Goal: Task Accomplishment & Management: Use online tool/utility

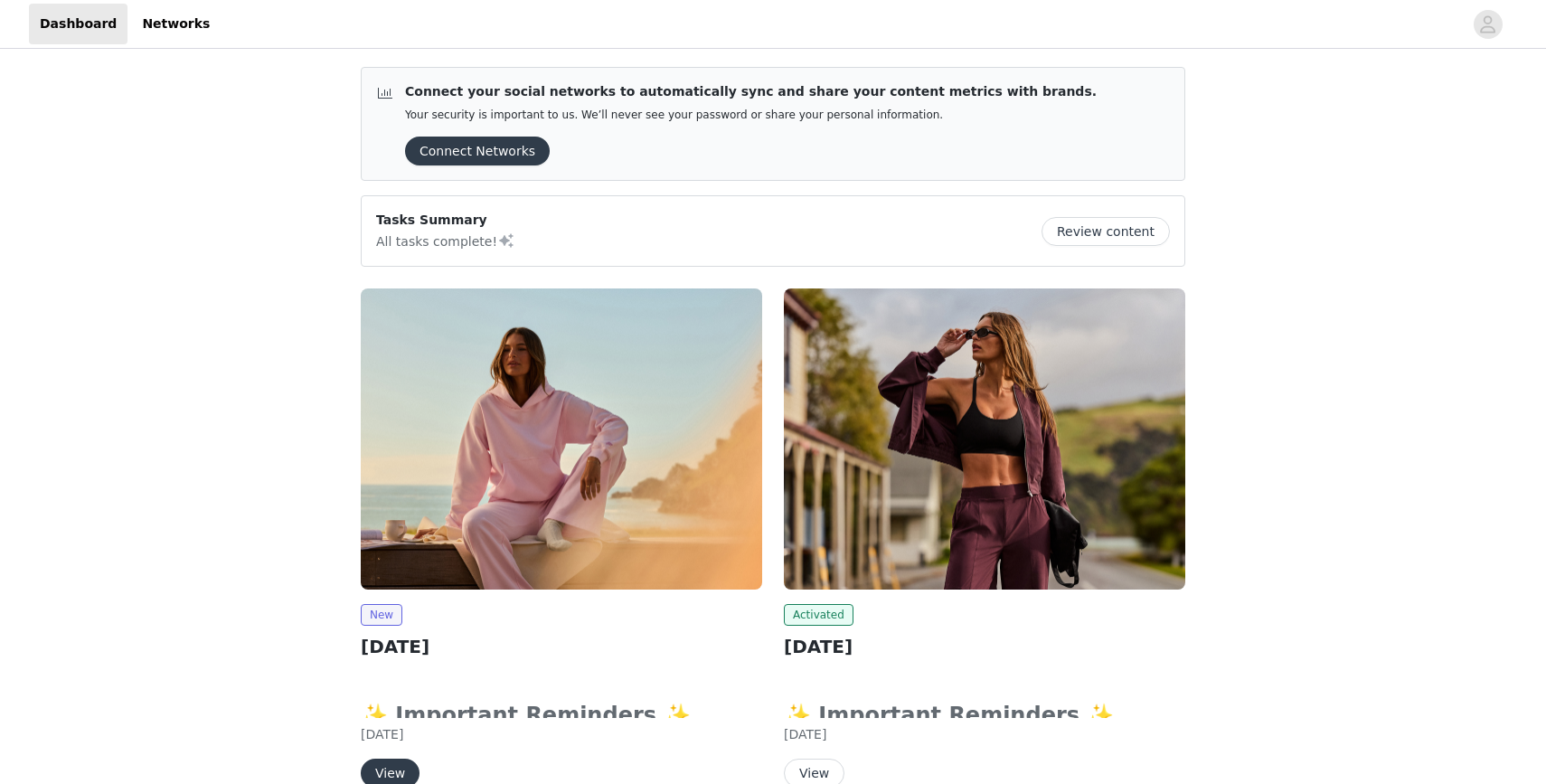
click at [545, 471] on img at bounding box center [562, 438] width 402 height 301
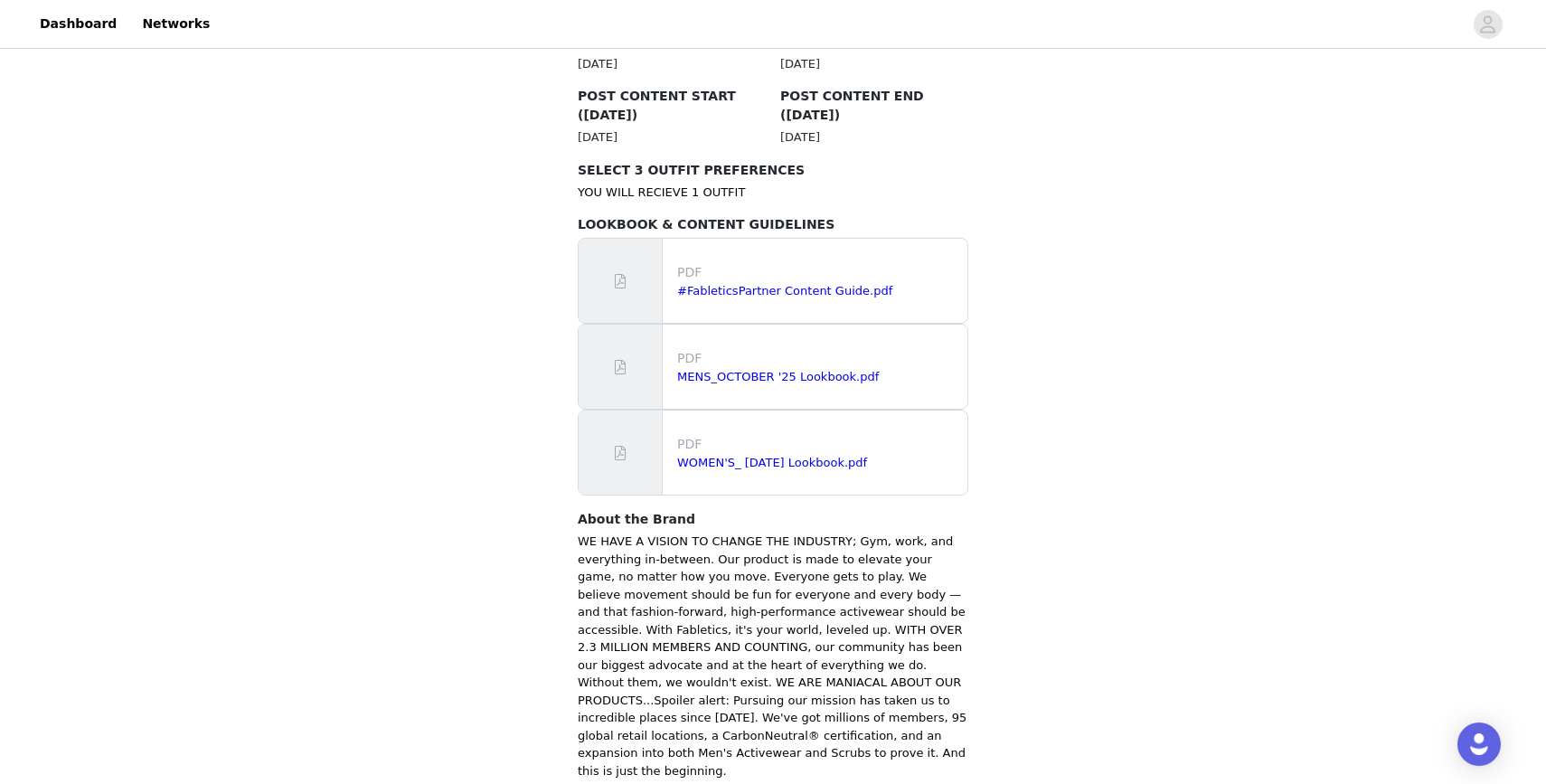
scroll to position [1083, 0]
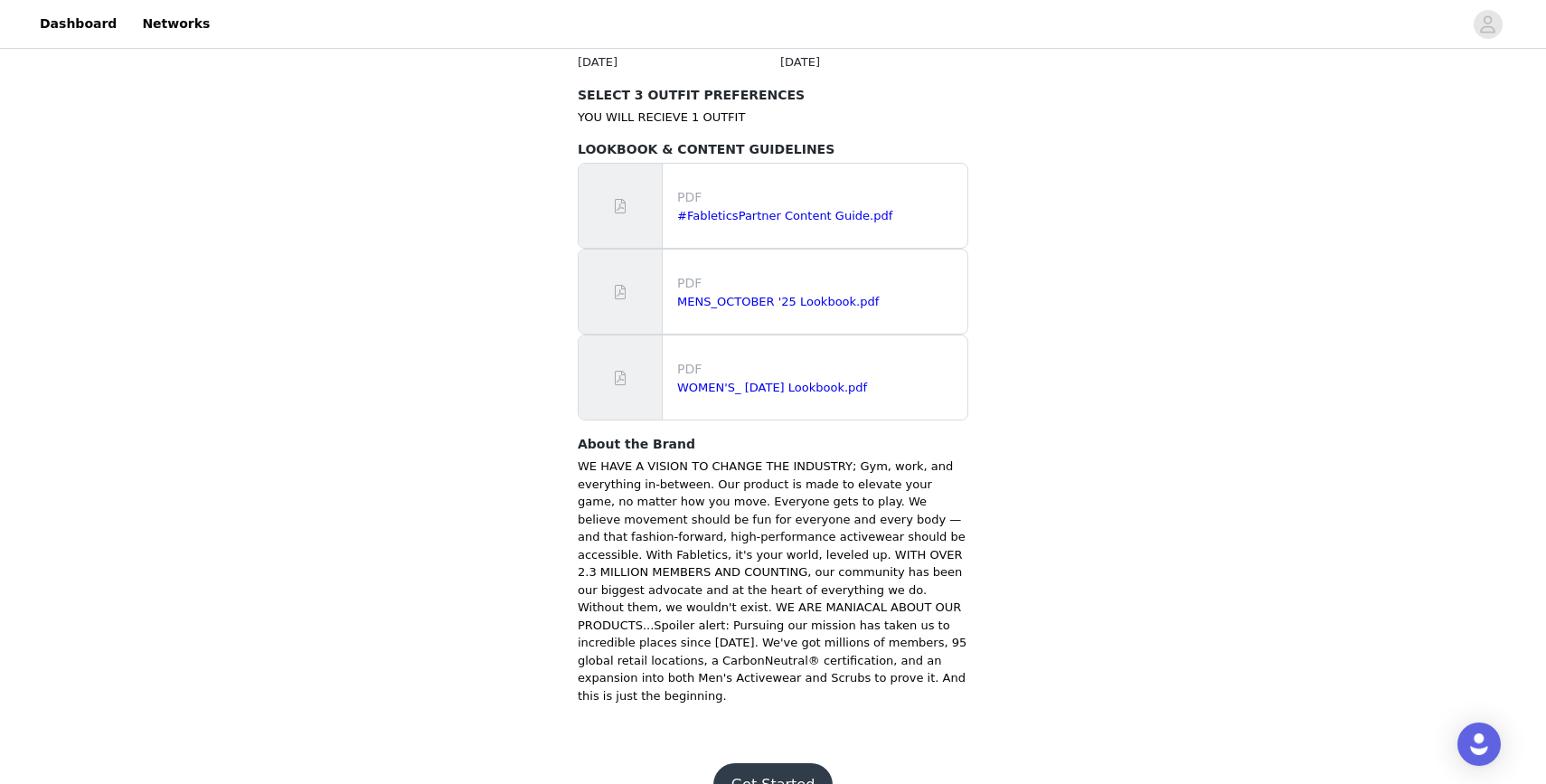
click at [776, 763] on button "Get Started" at bounding box center [773, 785] width 120 height 44
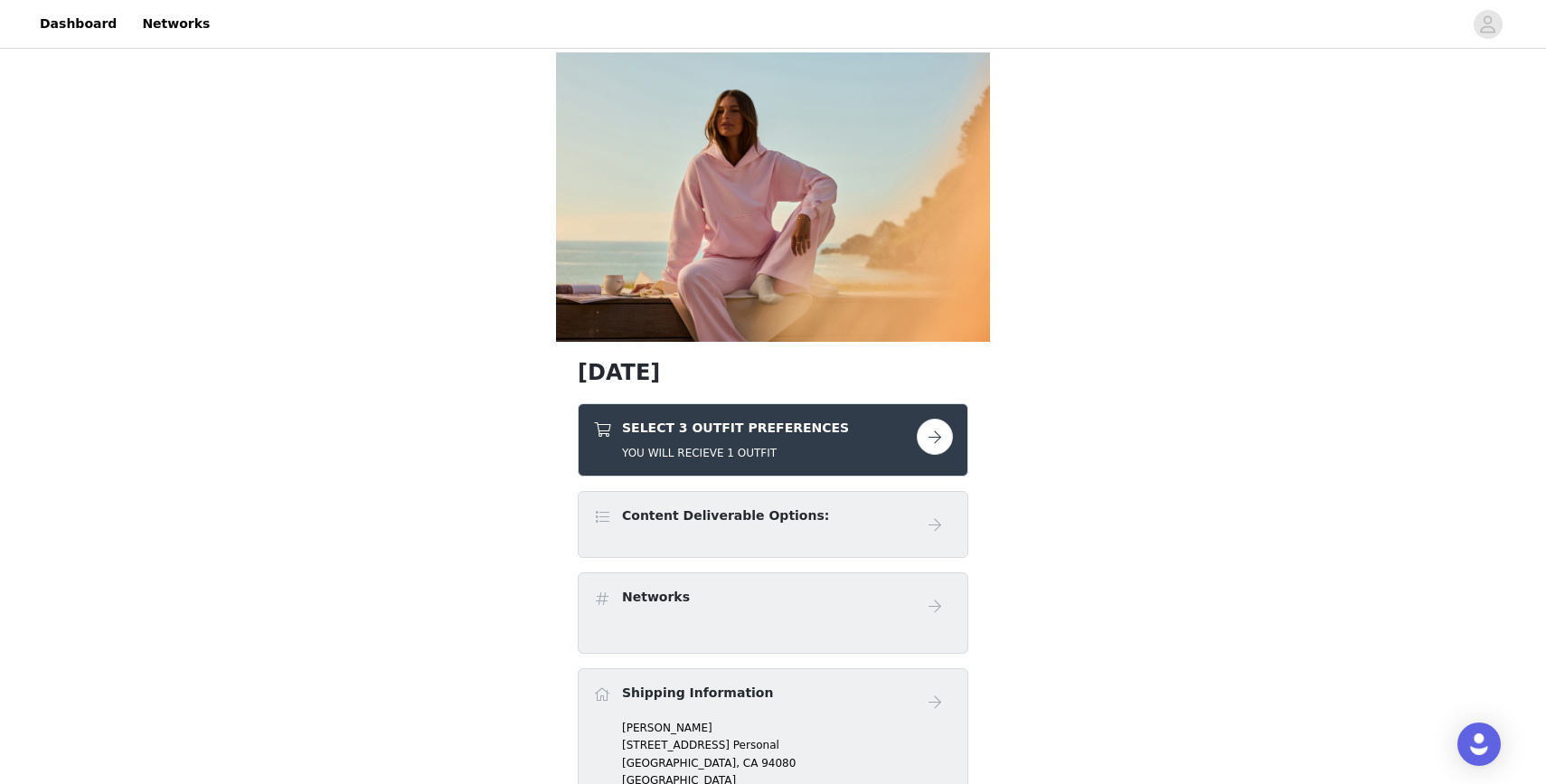
click at [946, 429] on button "button" at bounding box center [935, 436] width 36 height 36
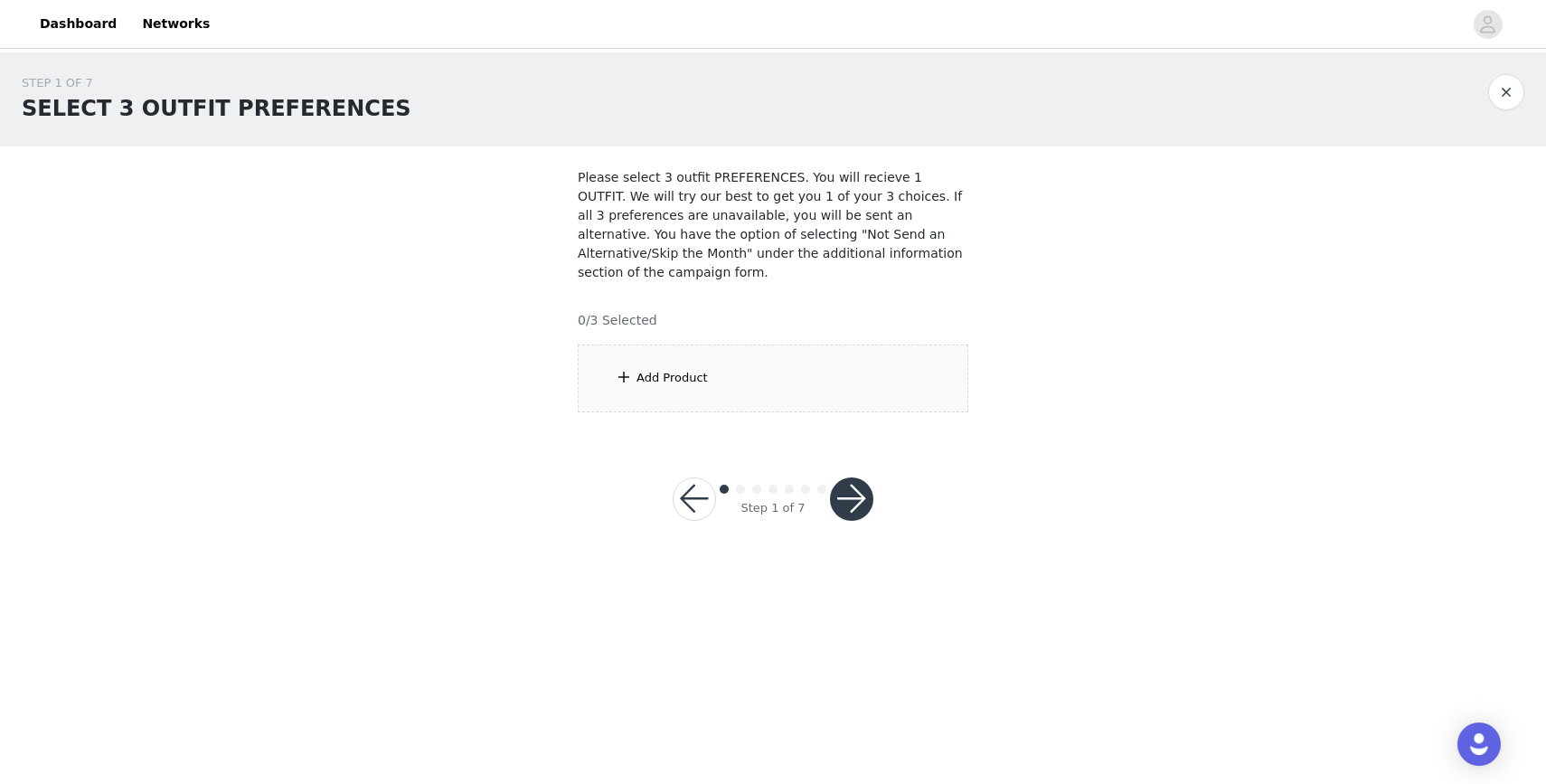
click at [790, 387] on div "Add Product" at bounding box center [773, 379] width 391 height 68
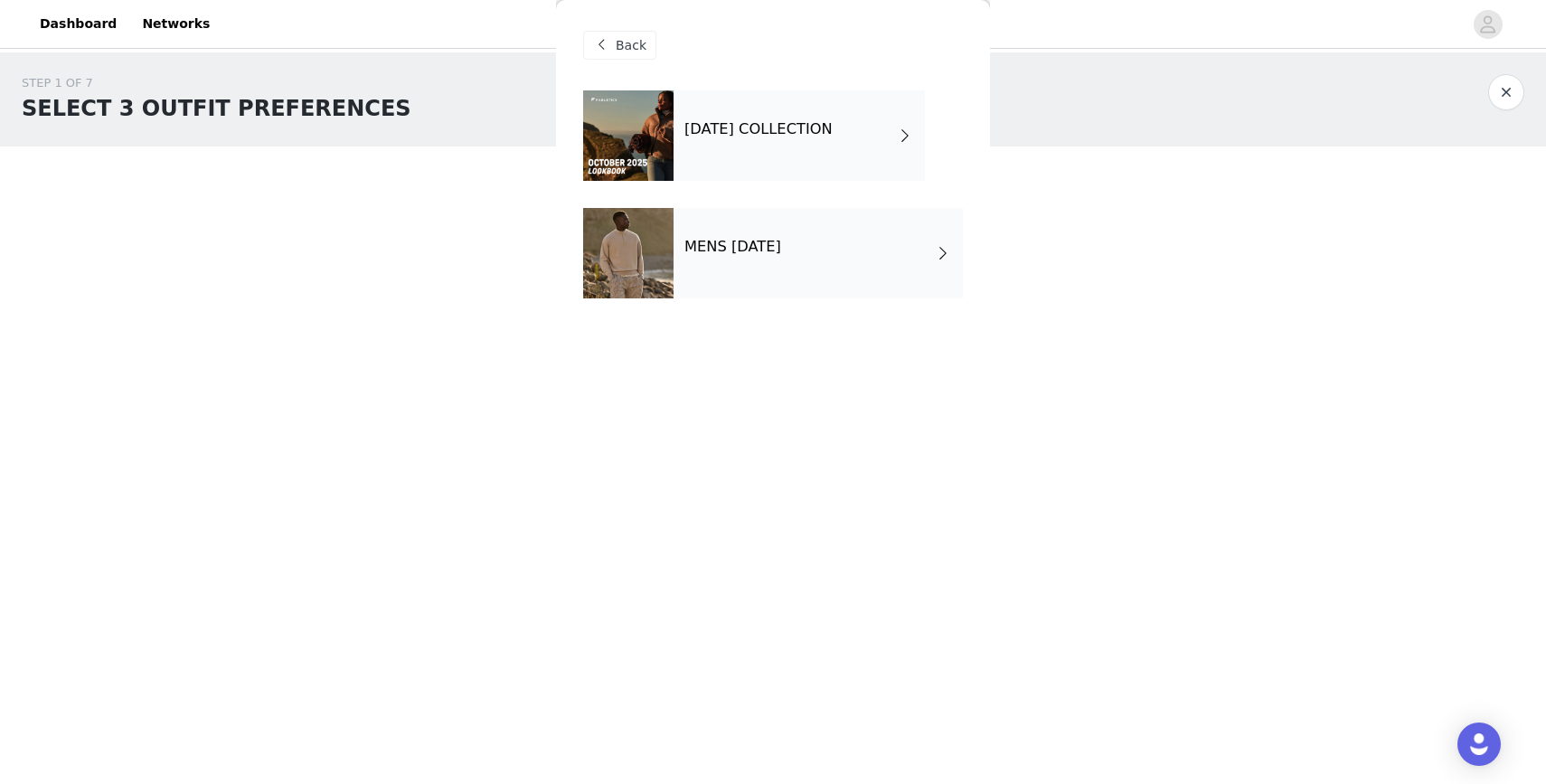
click at [878, 144] on div "[DATE] COLLECTION" at bounding box center [799, 135] width 252 height 90
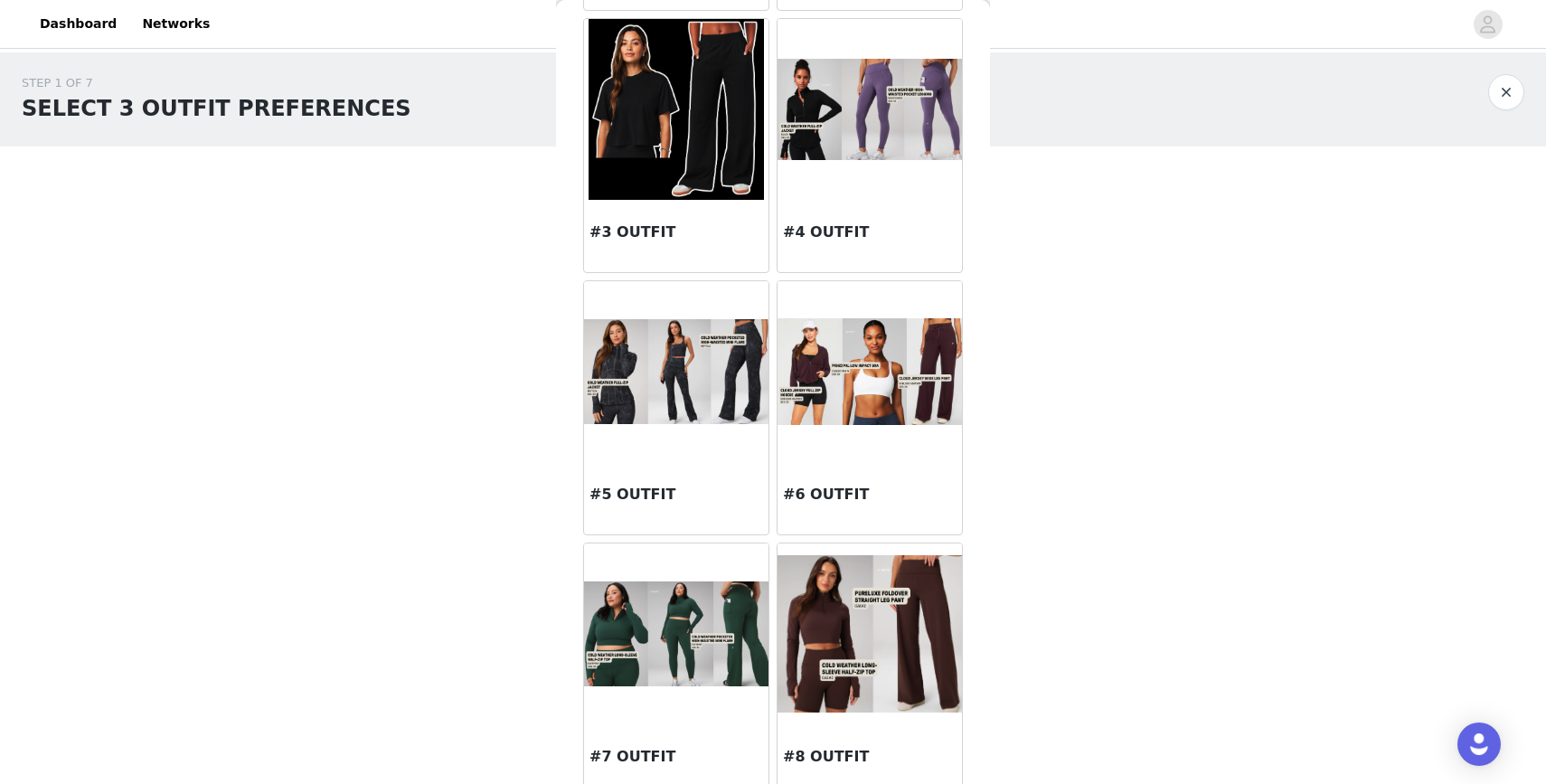
scroll to position [340, 0]
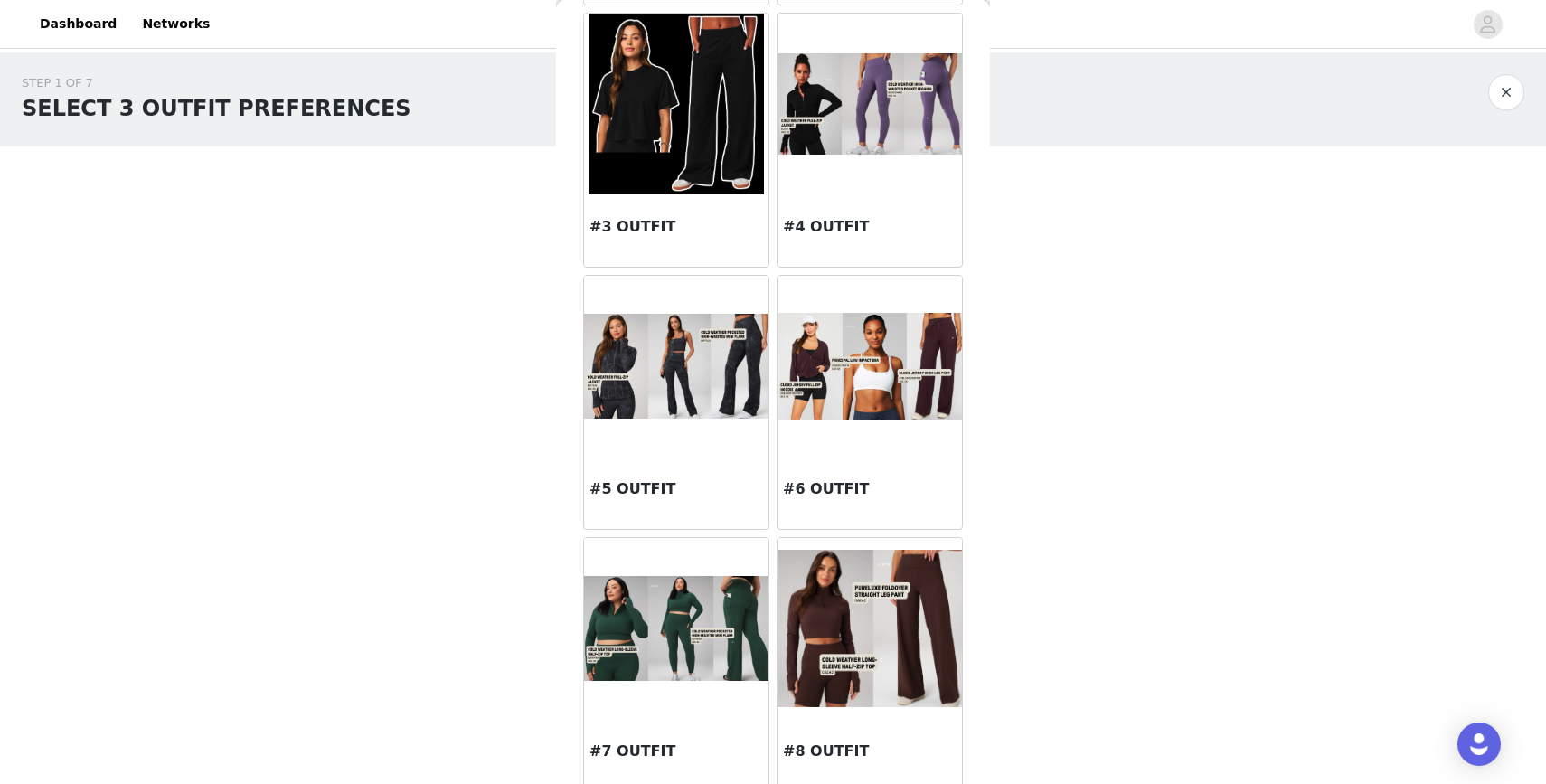
click at [1523, 97] on button "button" at bounding box center [1506, 92] width 36 height 36
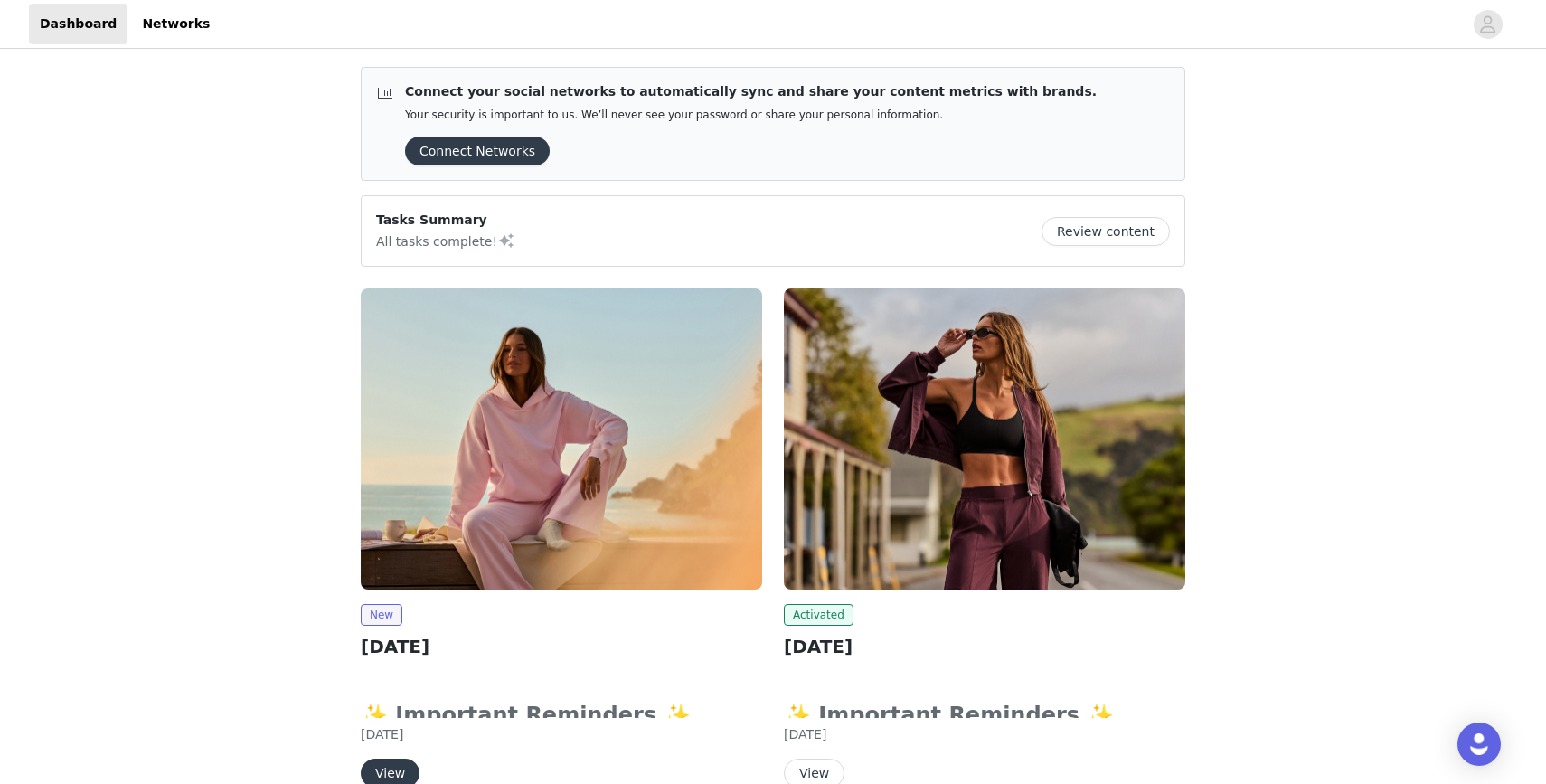
click at [613, 531] on img at bounding box center [562, 438] width 402 height 301
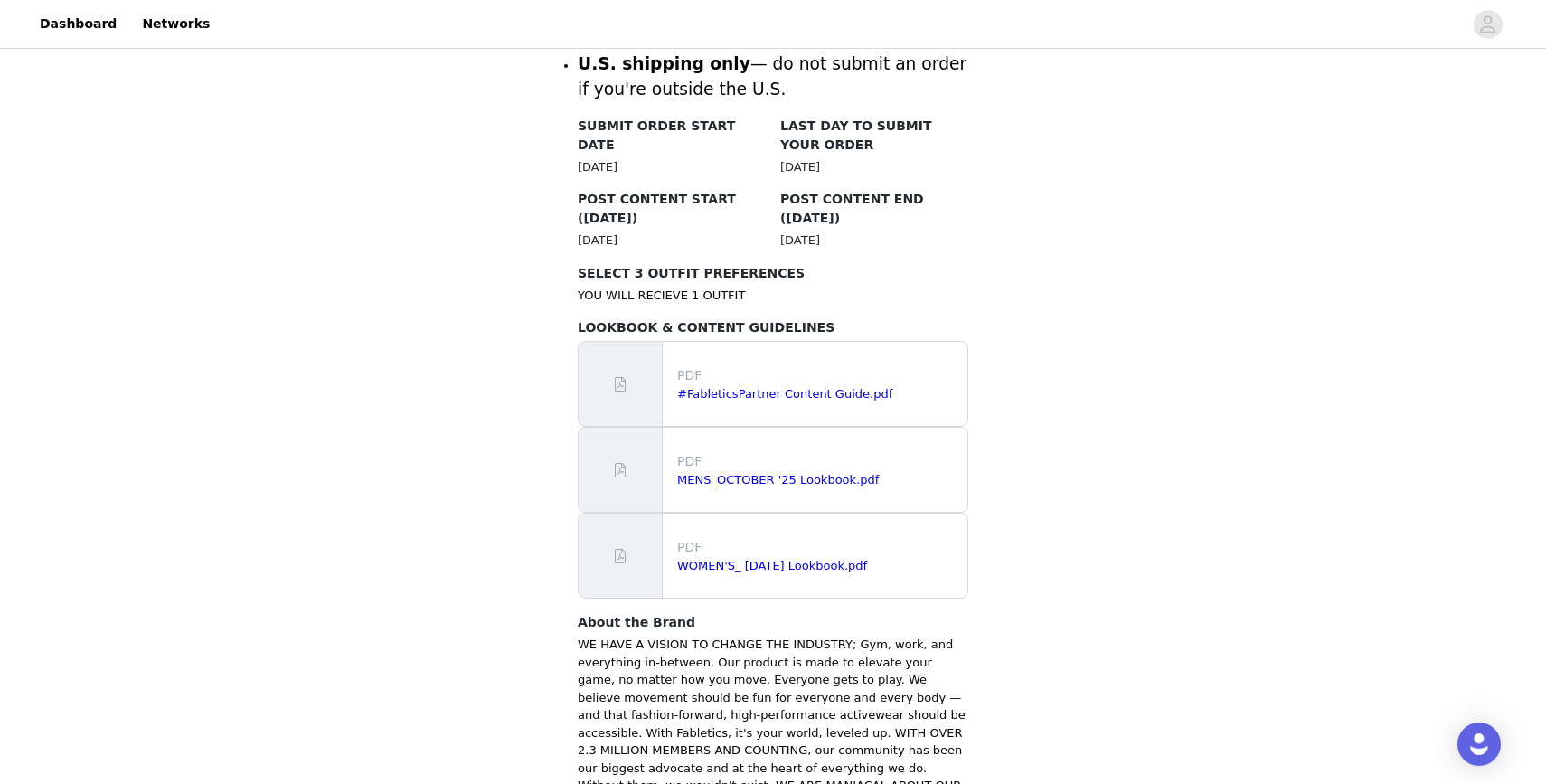
scroll to position [1083, 0]
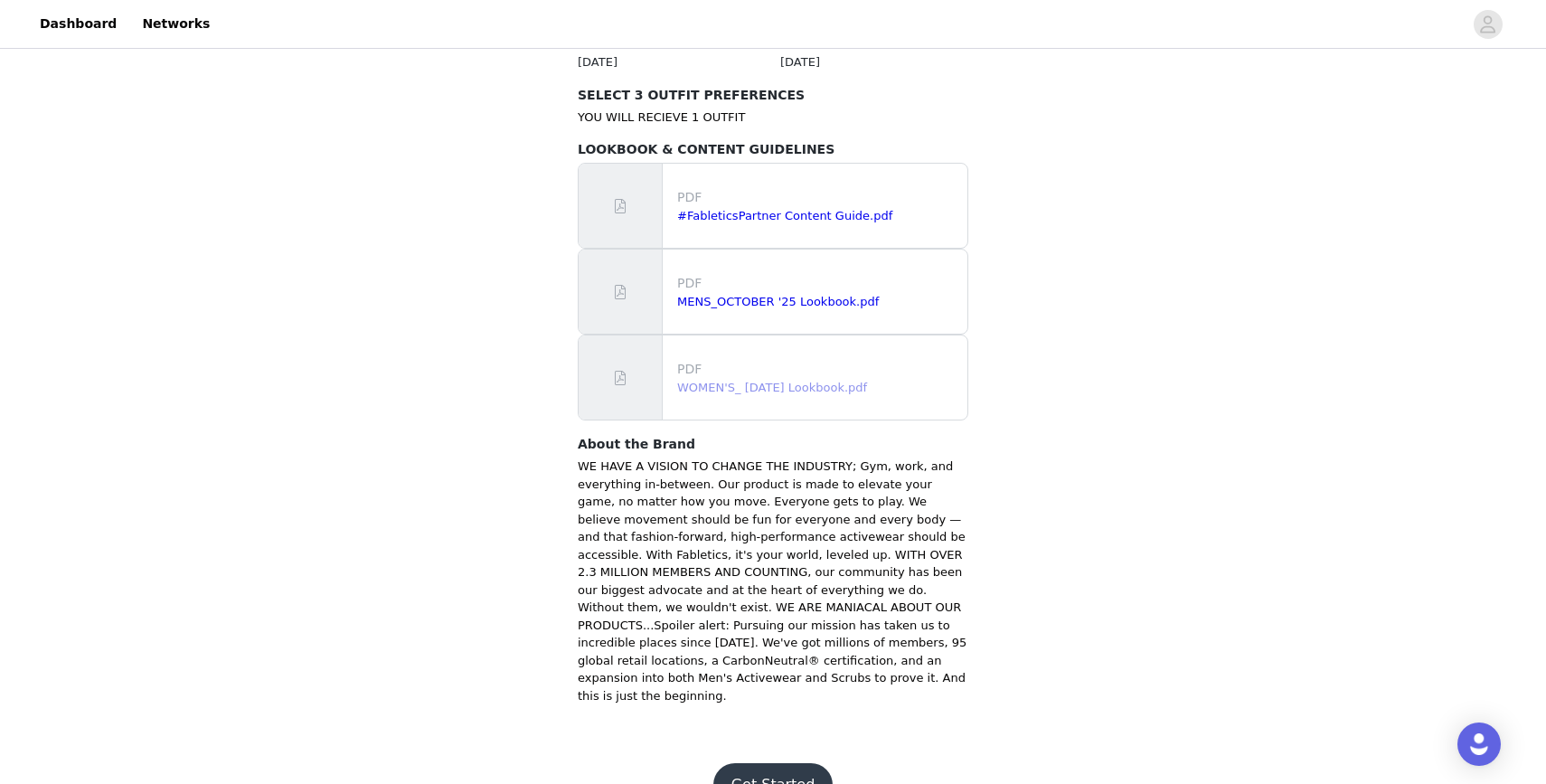
click at [798, 381] on link "WOMEN'S_ [DATE] Lookbook.pdf" at bounding box center [772, 388] width 190 height 14
click at [781, 763] on button "Get Started" at bounding box center [773, 785] width 120 height 44
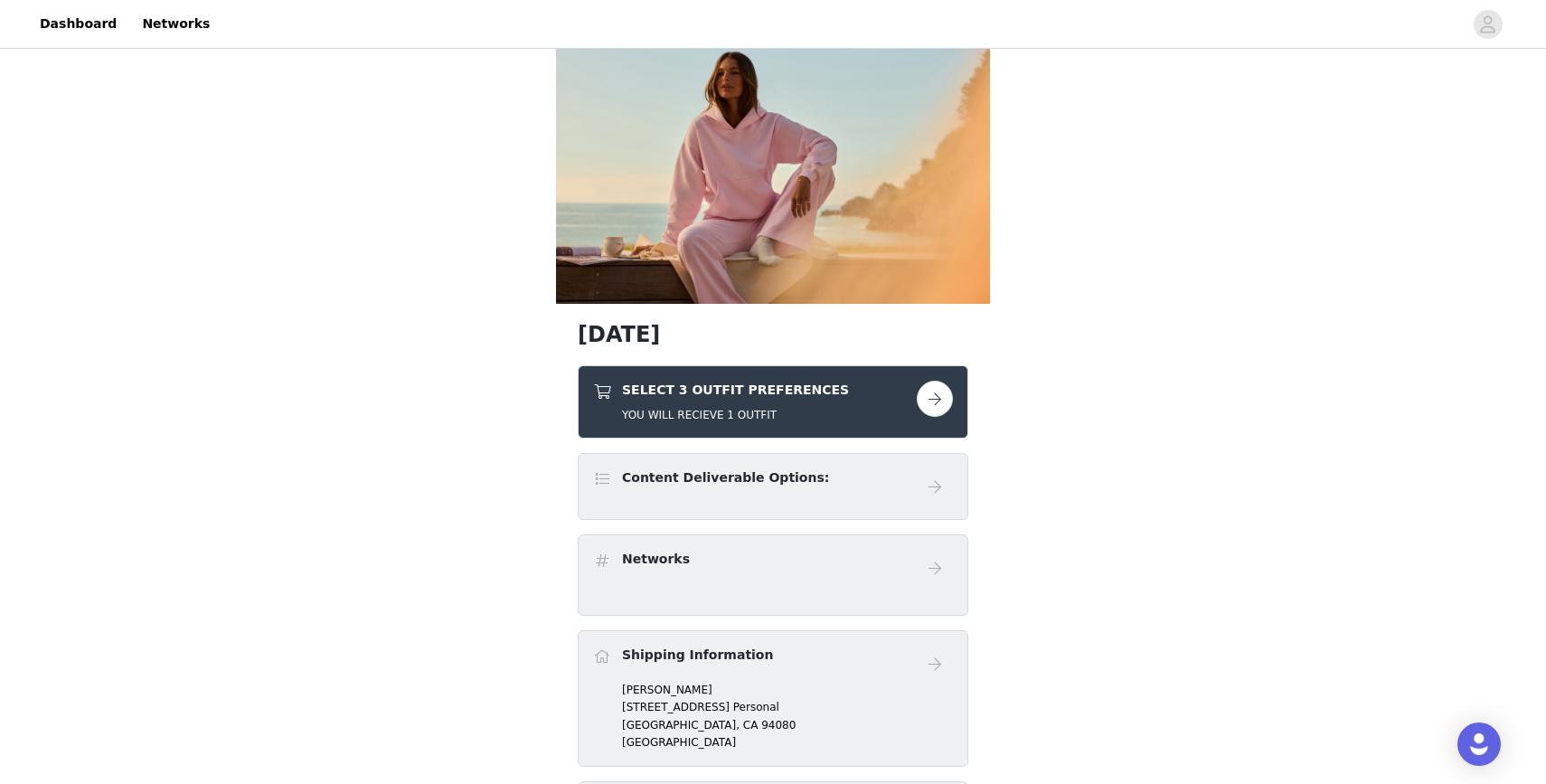
scroll to position [75, 0]
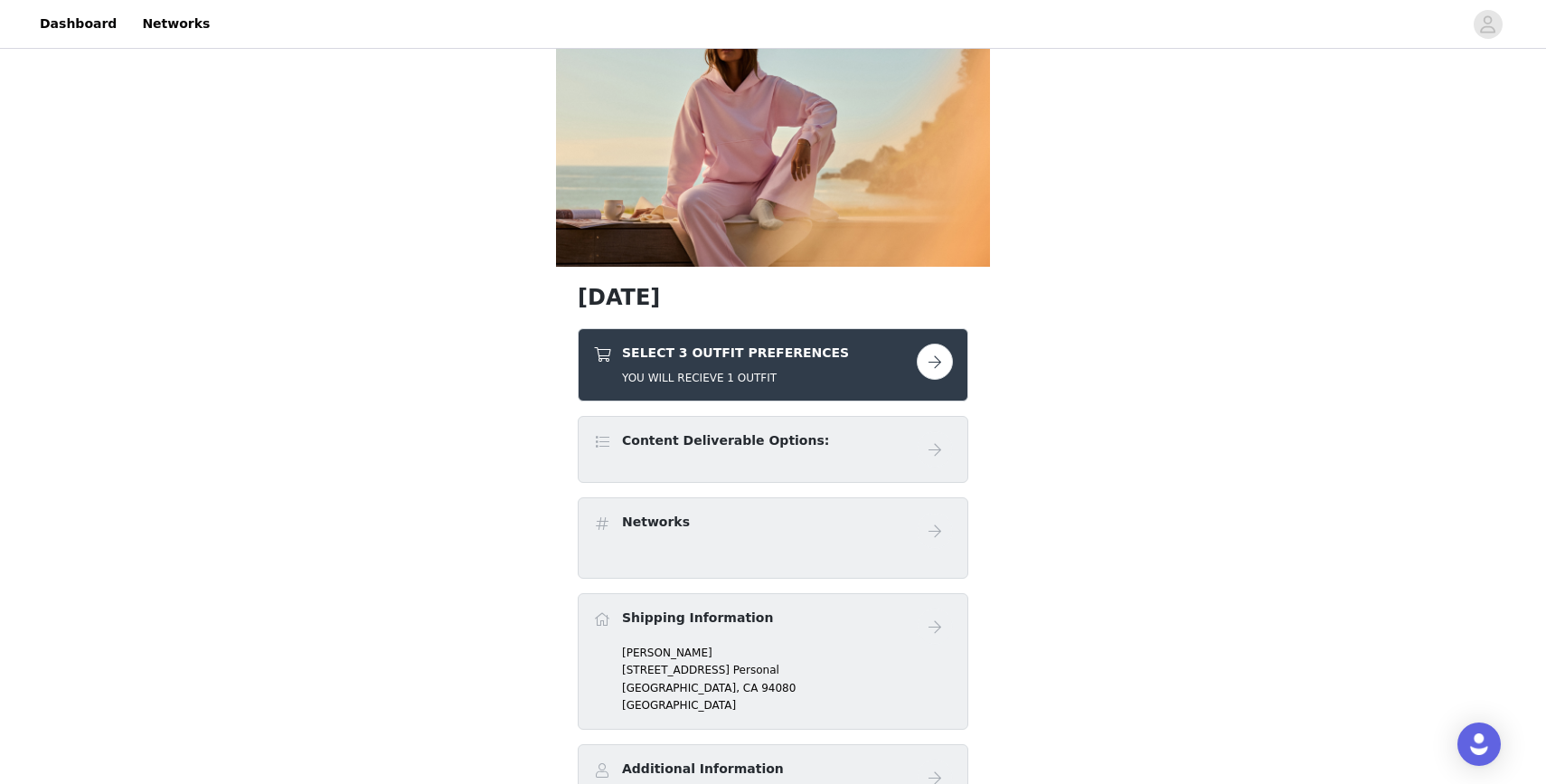
click at [935, 365] on button "button" at bounding box center [935, 362] width 36 height 36
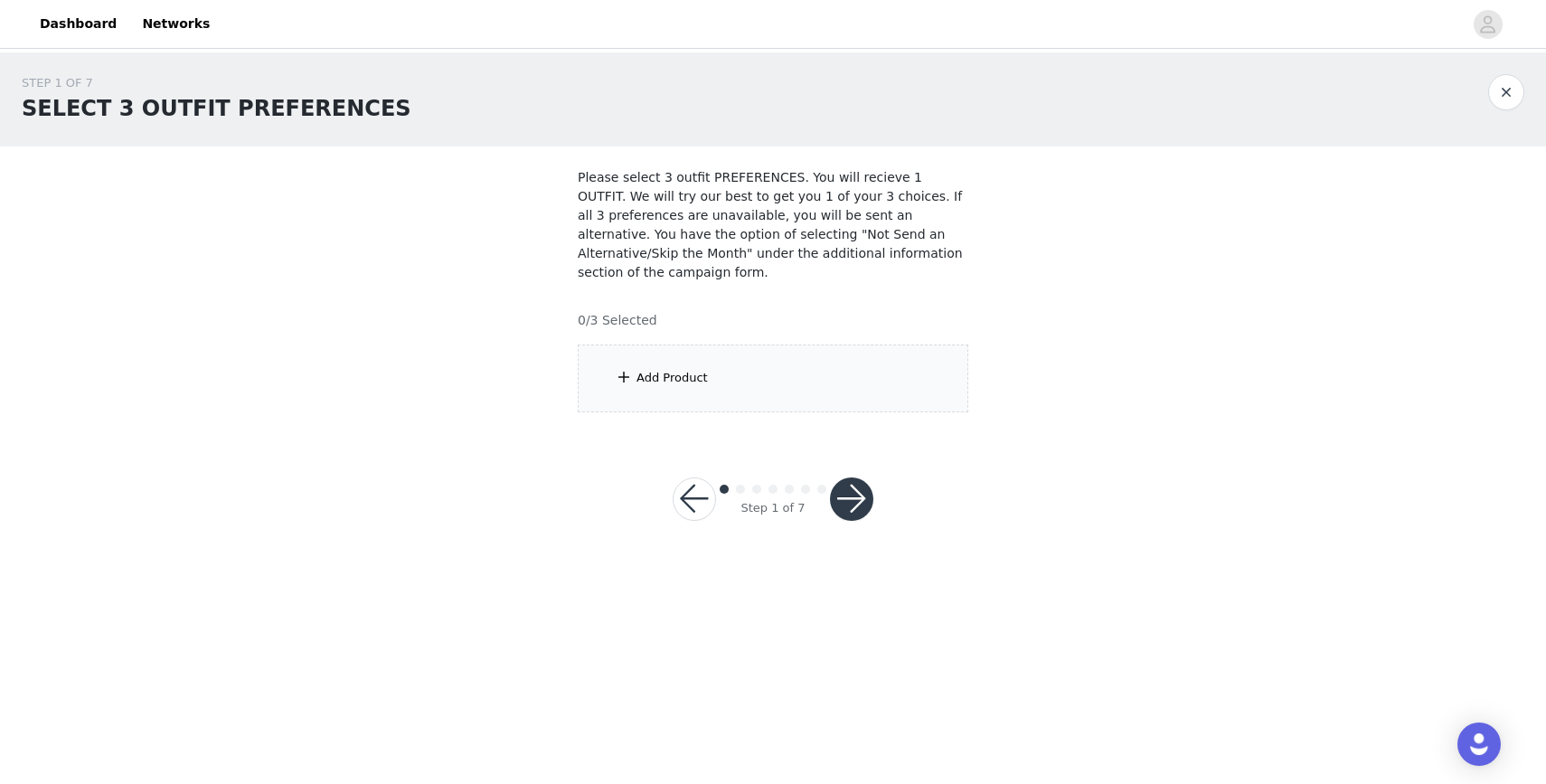
click at [792, 360] on div "Add Product" at bounding box center [773, 379] width 391 height 68
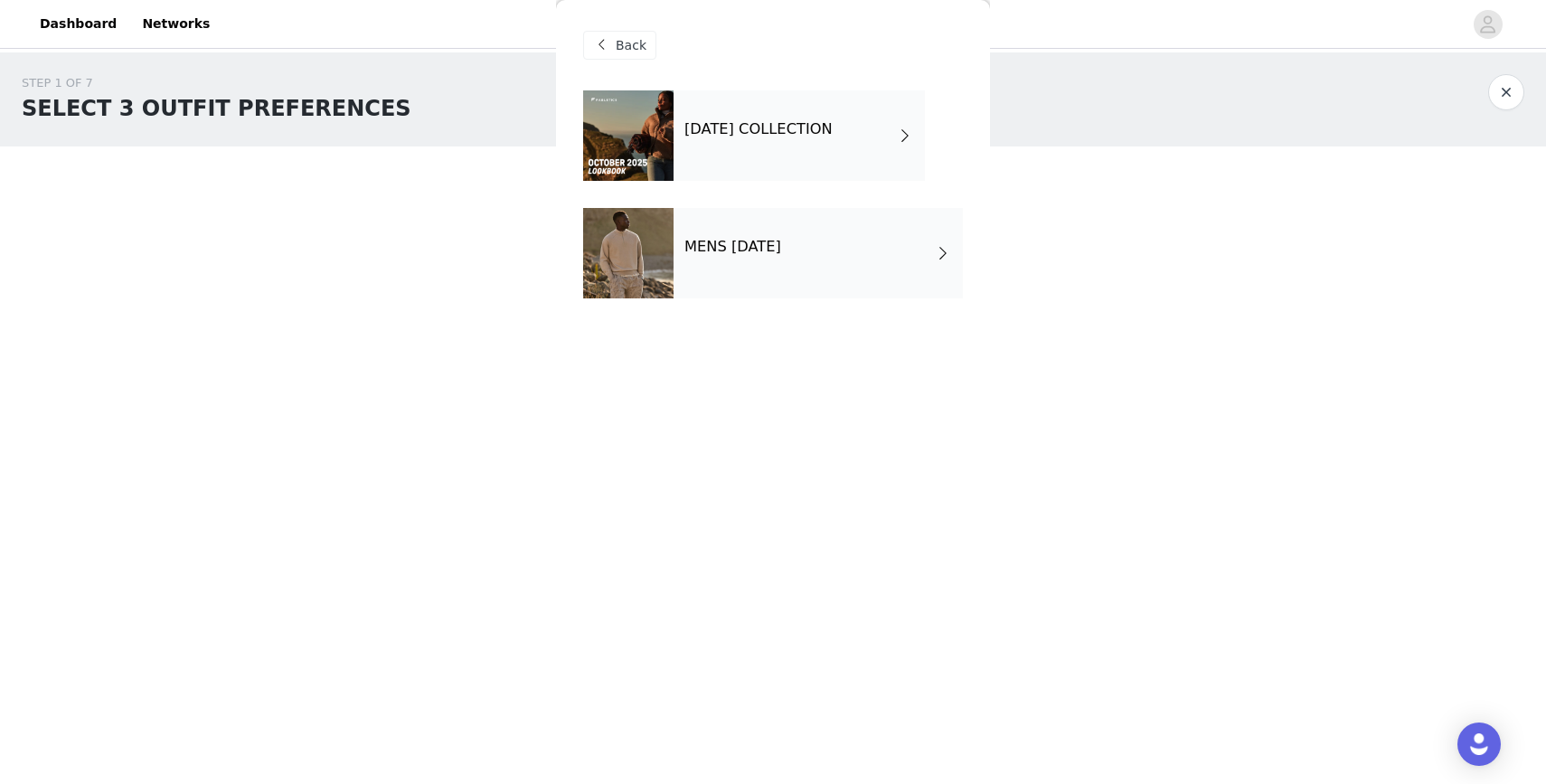
click at [833, 132] on h4 "[DATE] COLLECTION" at bounding box center [759, 129] width 148 height 16
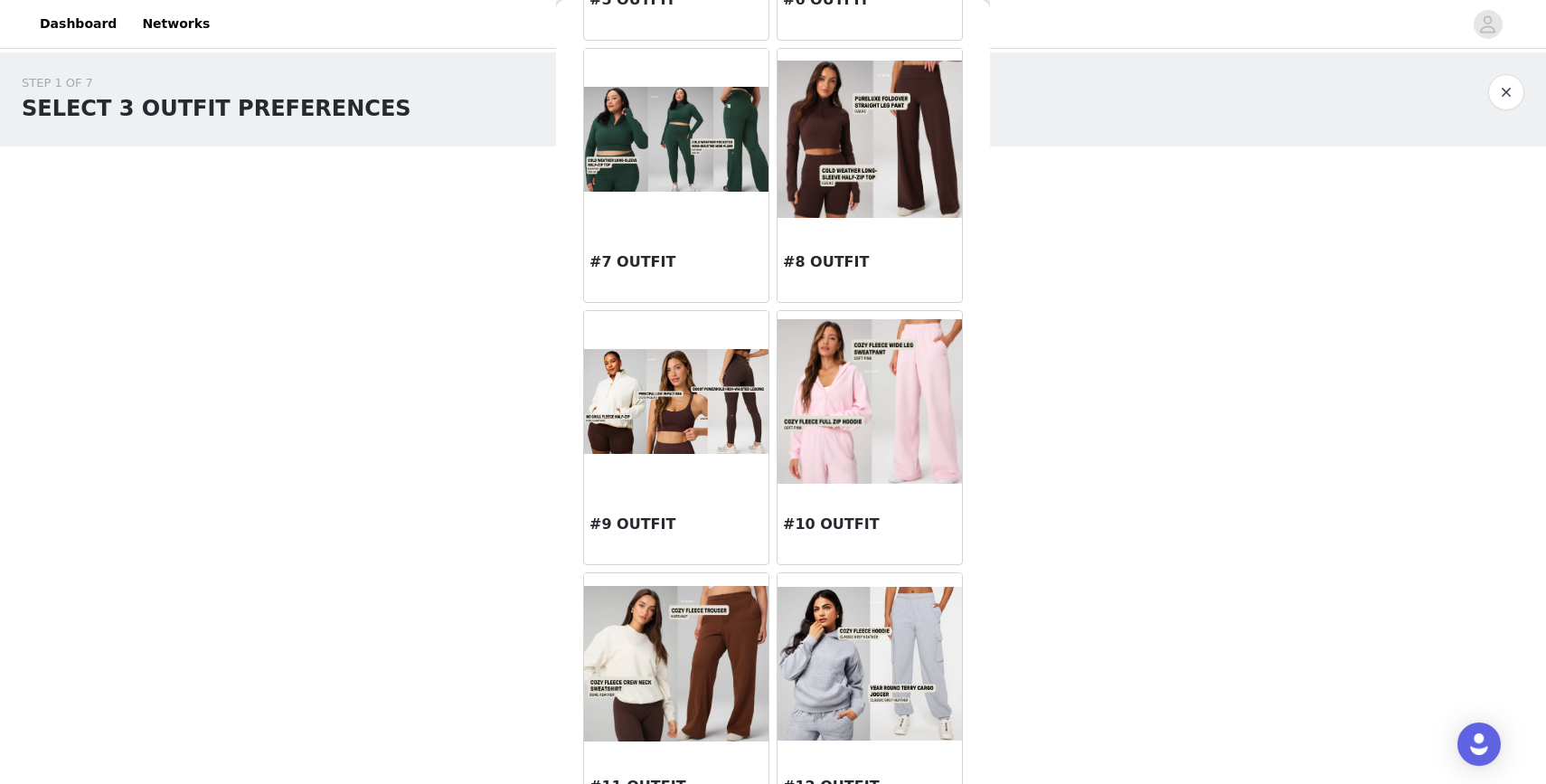
scroll to position [832, 0]
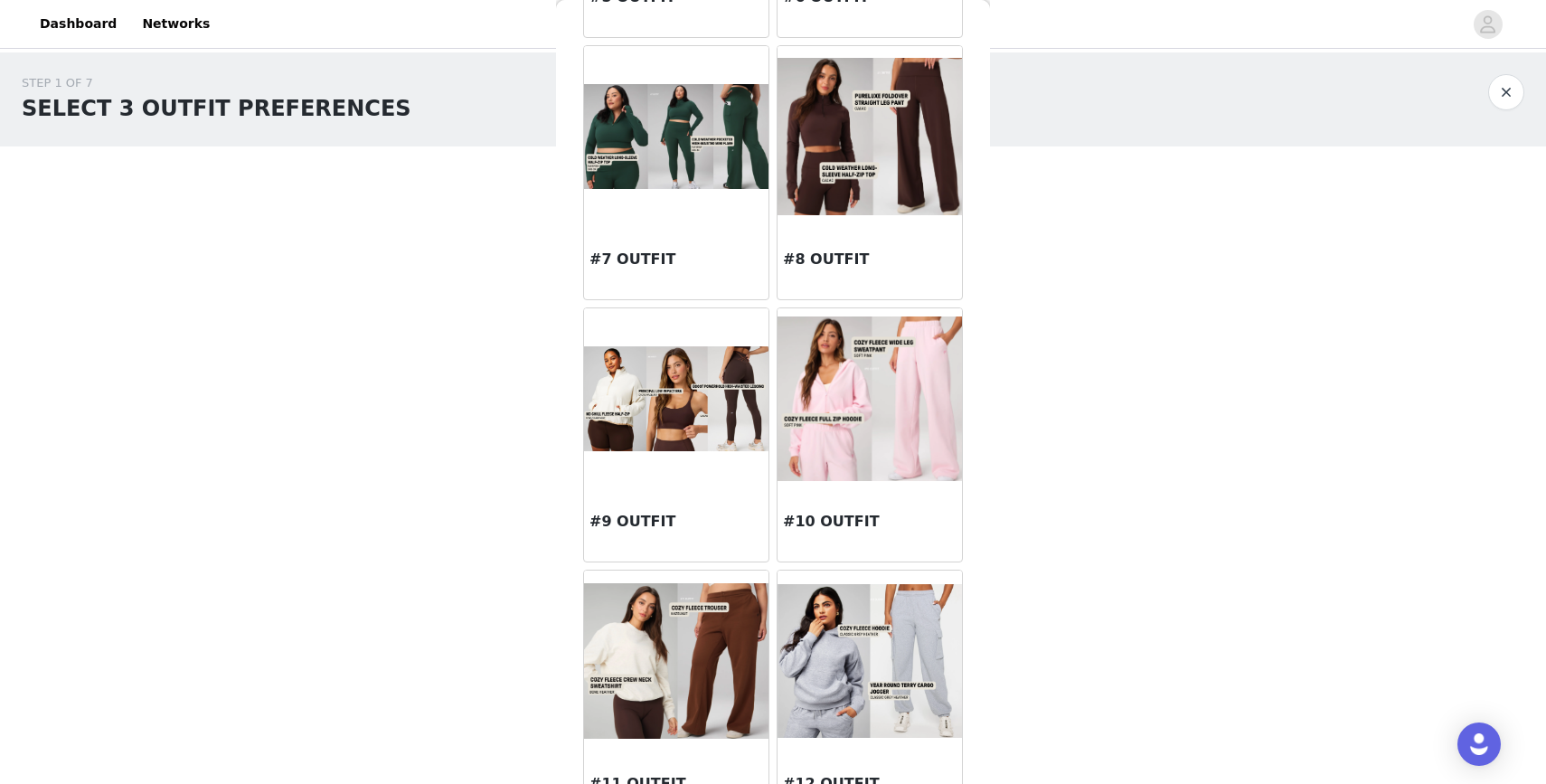
click at [705, 415] on img at bounding box center [677, 397] width 185 height 104
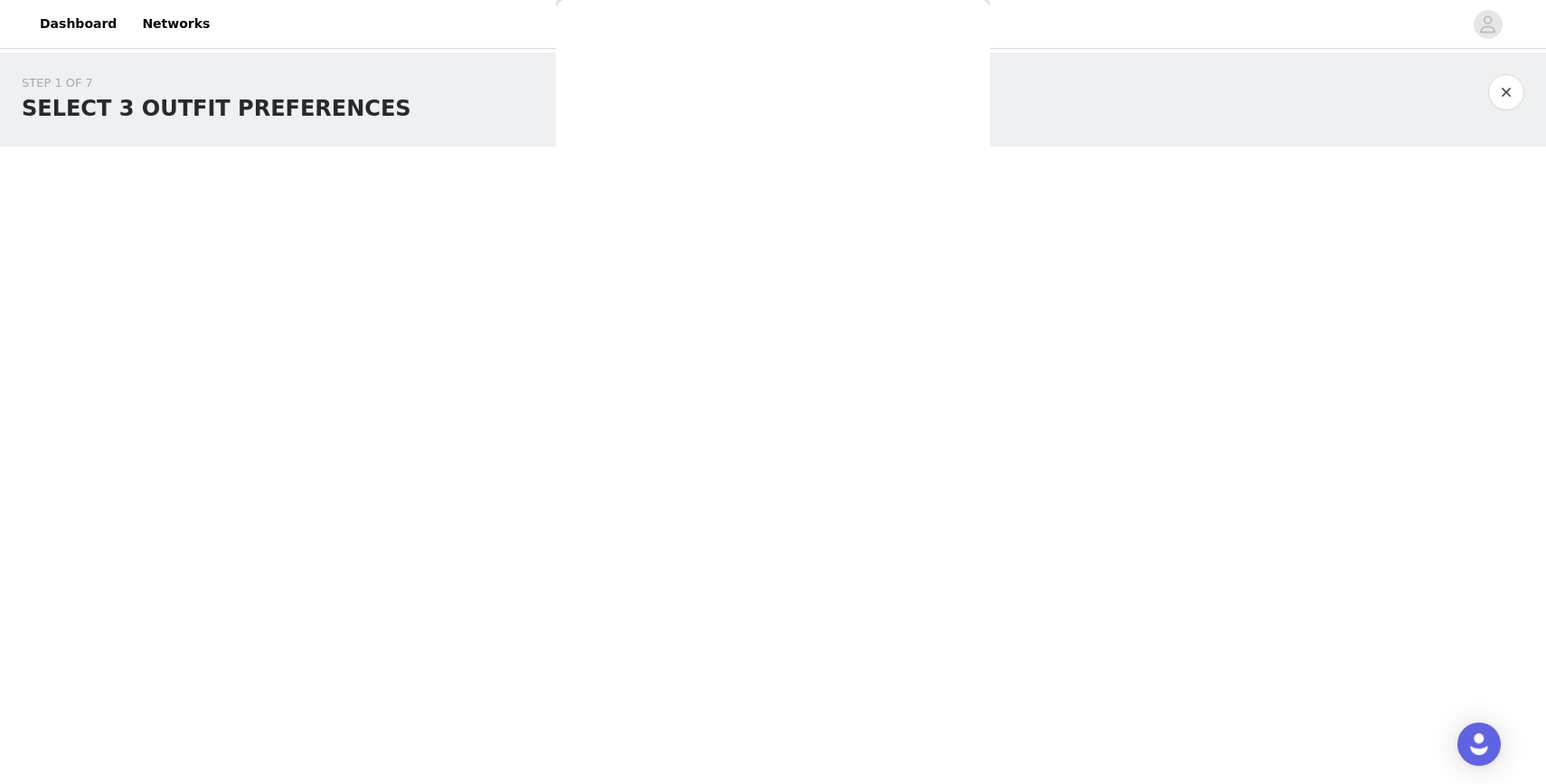
scroll to position [0, 0]
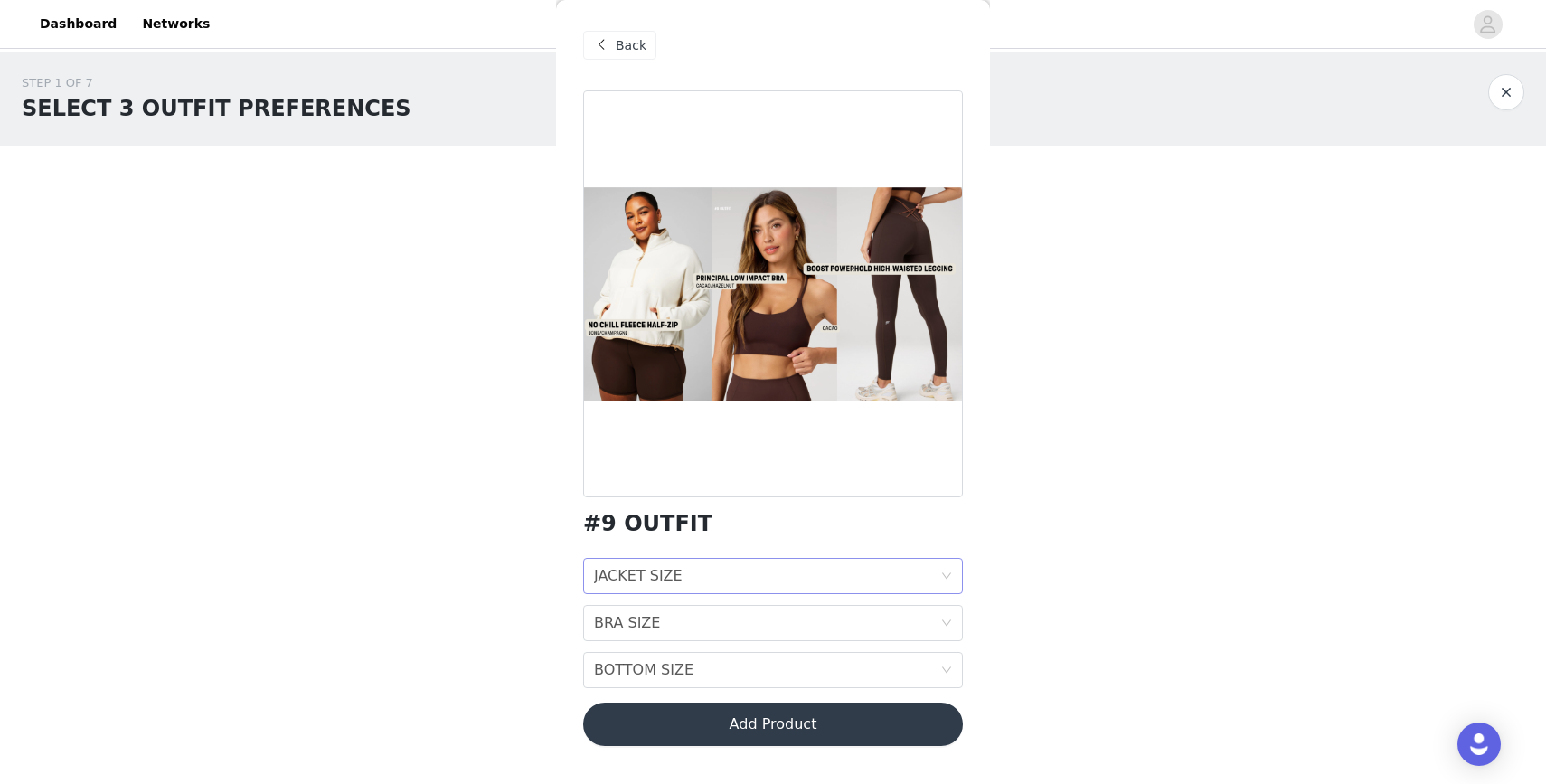
click at [742, 577] on div "JACKET SIZE JACKET SIZE" at bounding box center [768, 575] width 346 height 35
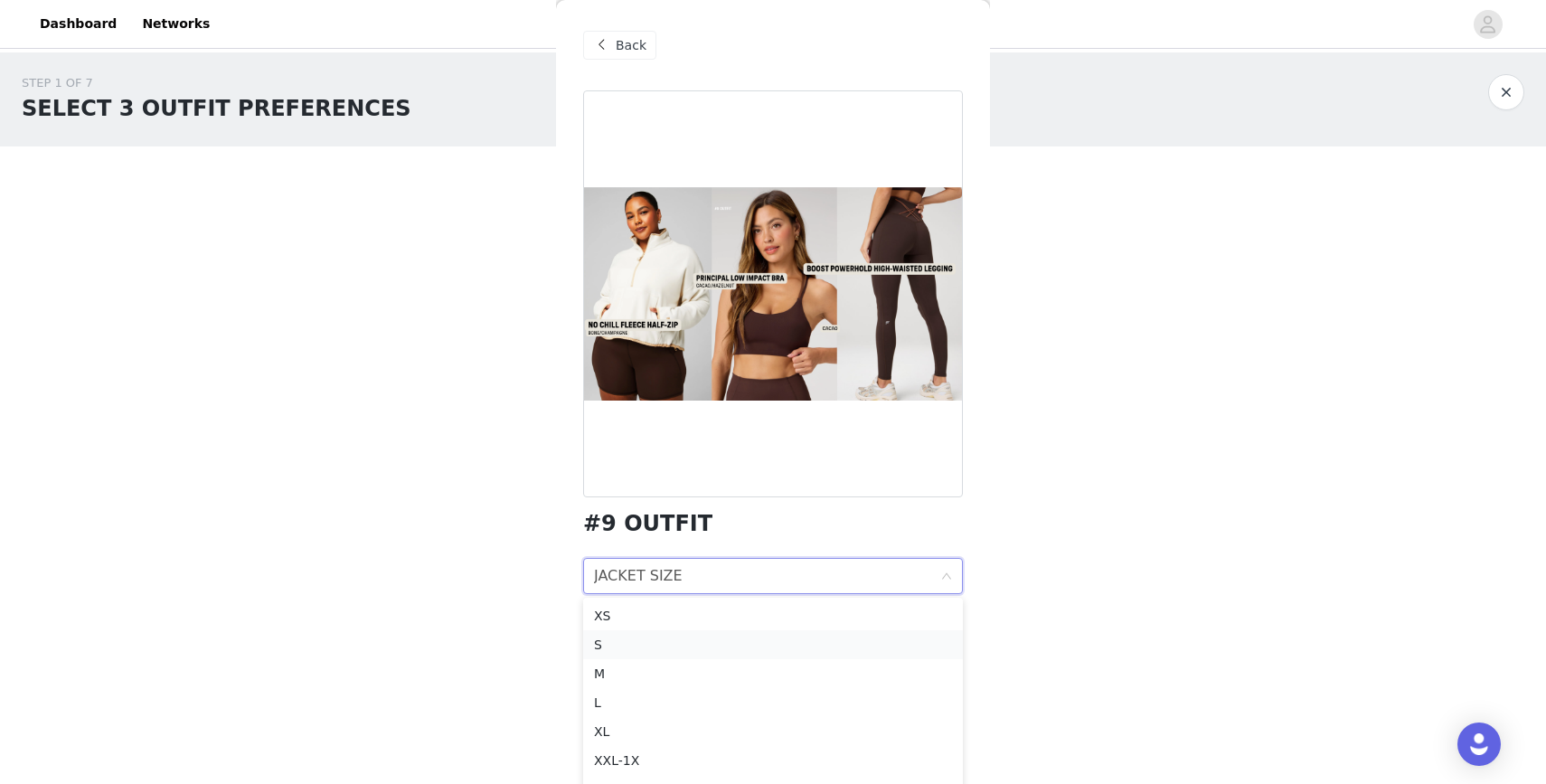
click at [726, 640] on div "S" at bounding box center [773, 645] width 358 height 20
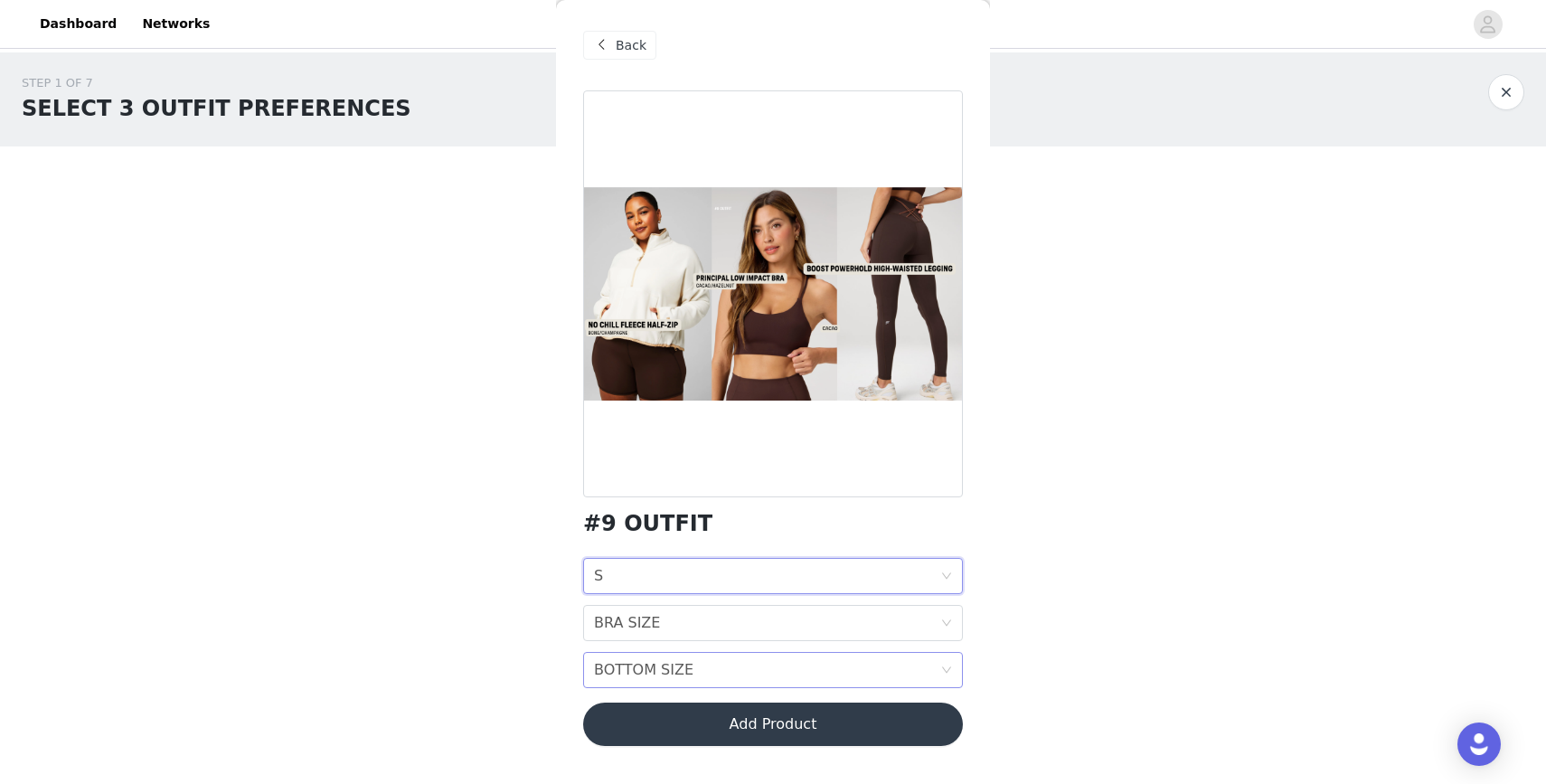
click at [725, 675] on div "BOTTOM SIZE BOTTOM SIZE" at bounding box center [768, 670] width 346 height 35
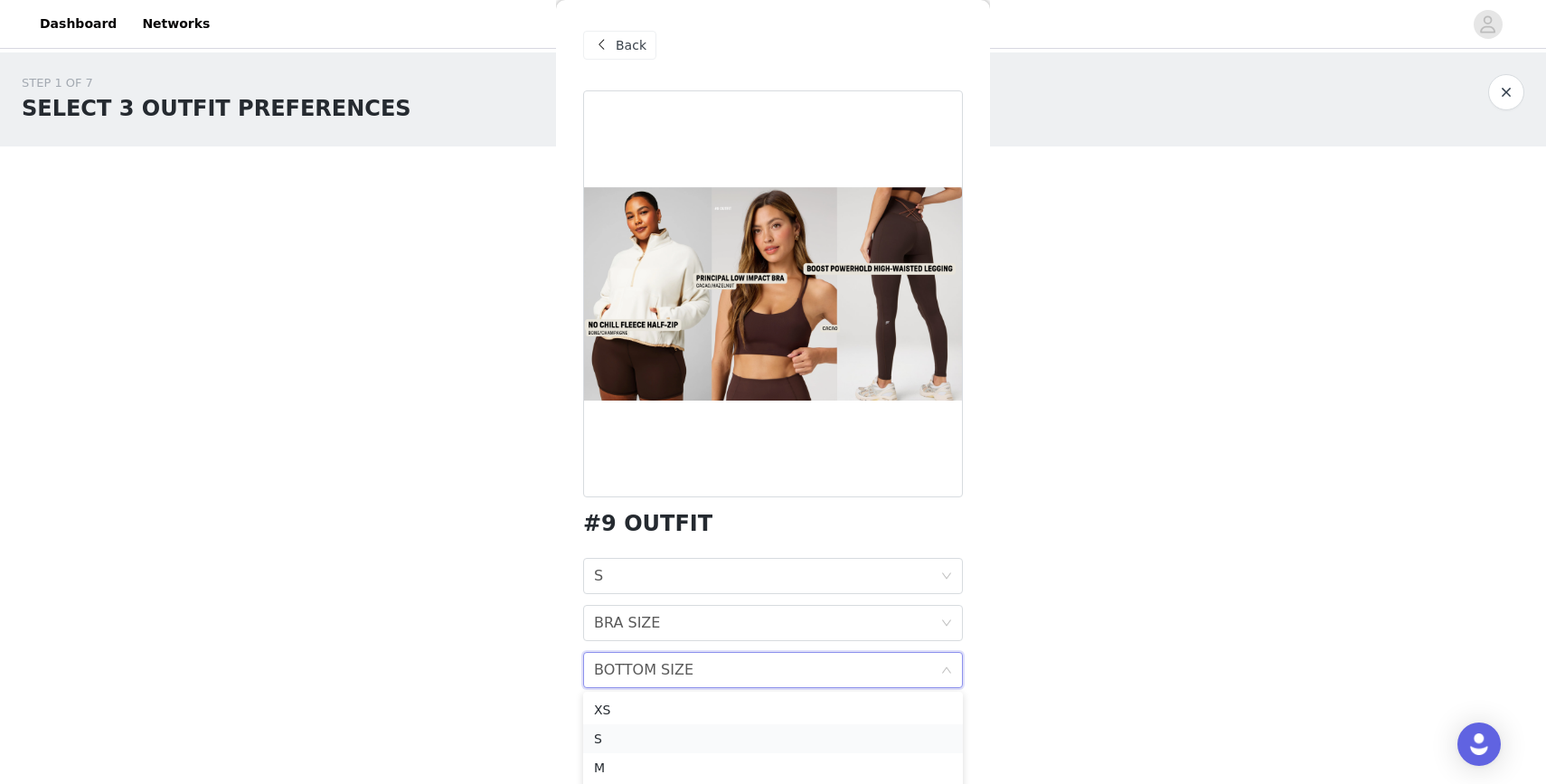
click at [715, 738] on div "S" at bounding box center [773, 738] width 358 height 20
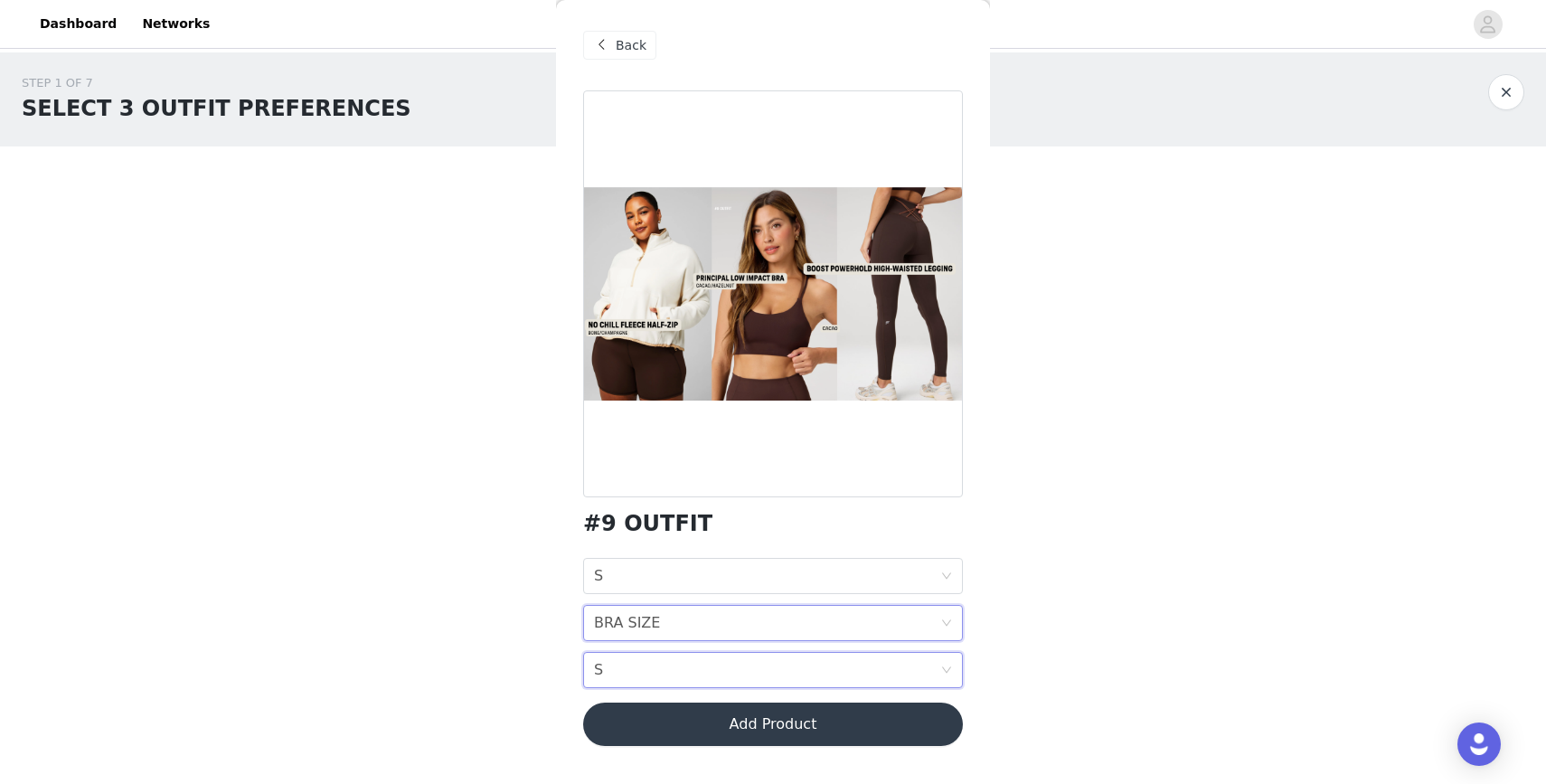
click at [742, 621] on div "BRA SIZE BRA SIZE" at bounding box center [768, 622] width 346 height 35
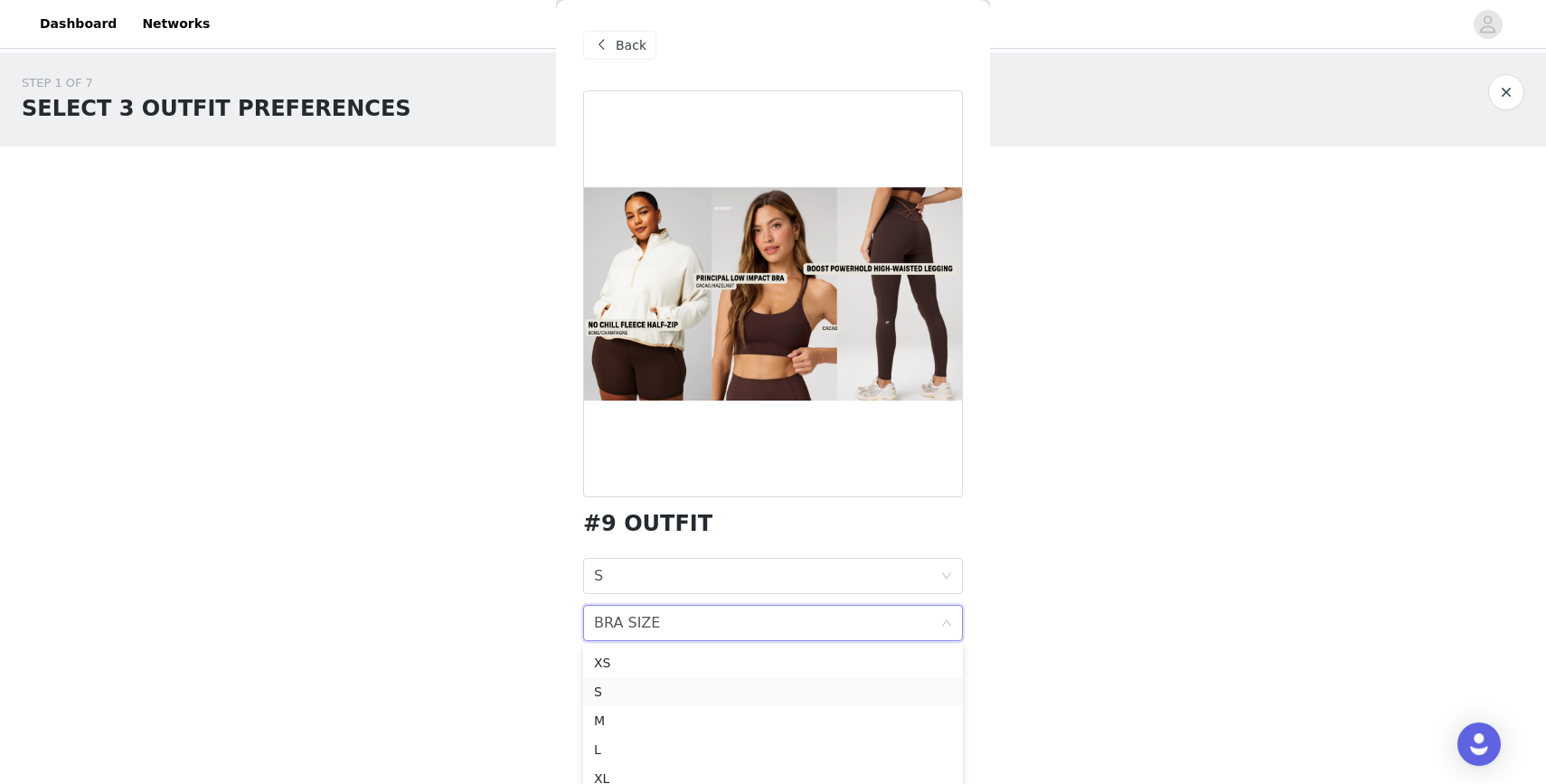
click at [715, 703] on li "S" at bounding box center [773, 691] width 380 height 29
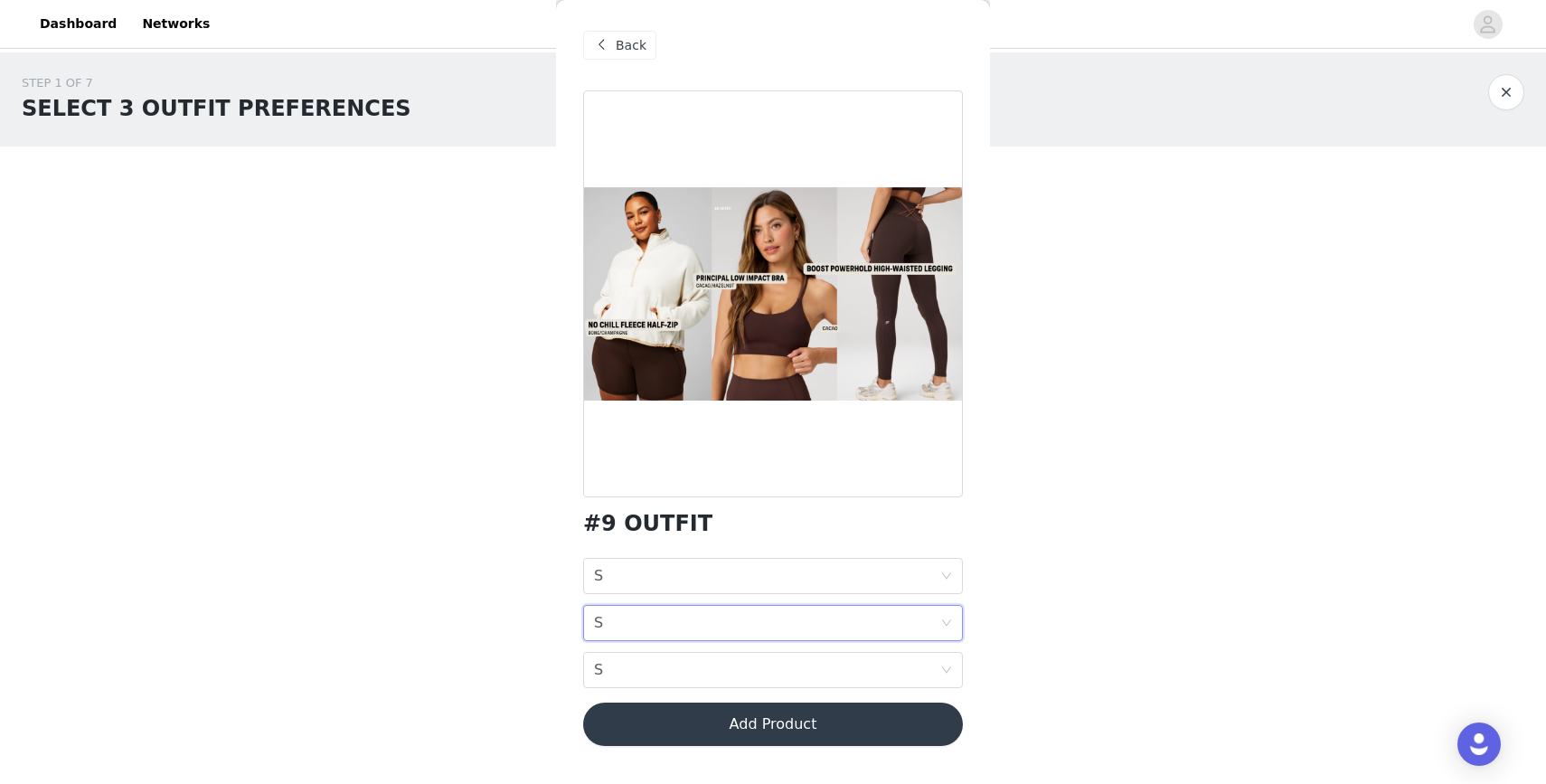
click at [772, 730] on button "Add Product" at bounding box center [773, 724] width 380 height 44
